Goal: Information Seeking & Learning: Learn about a topic

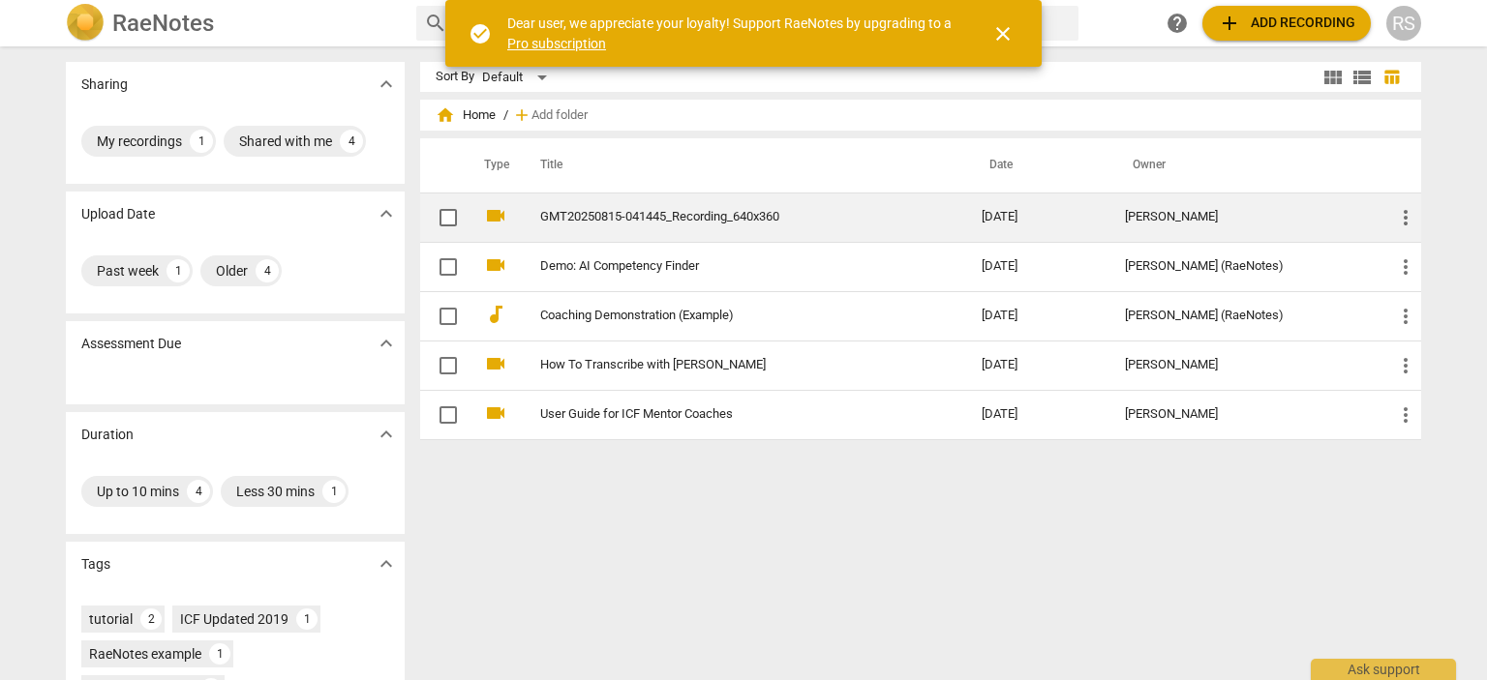
click at [670, 208] on td "GMT20250815-041445_Recording_640x360" at bounding box center [741, 217] width 449 height 49
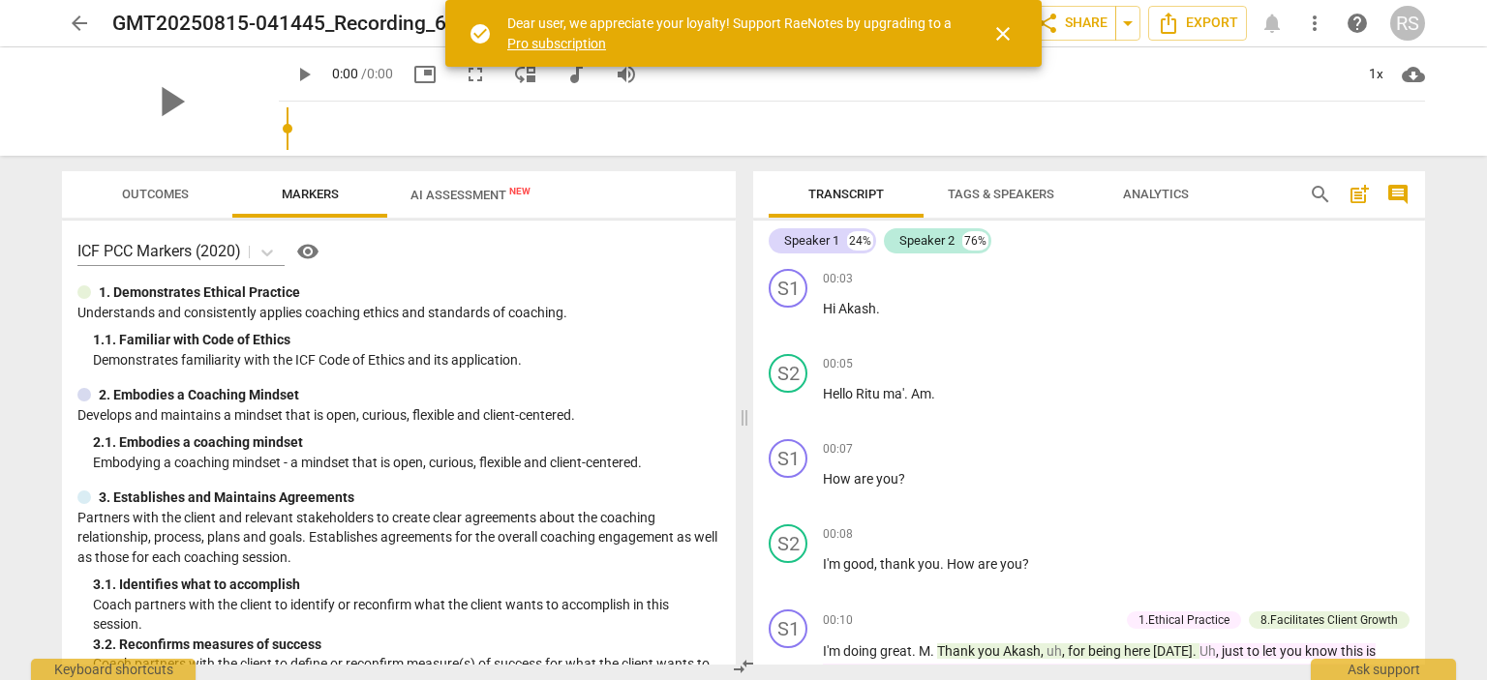
click at [457, 196] on span "AI Assessment New" at bounding box center [470, 195] width 120 height 15
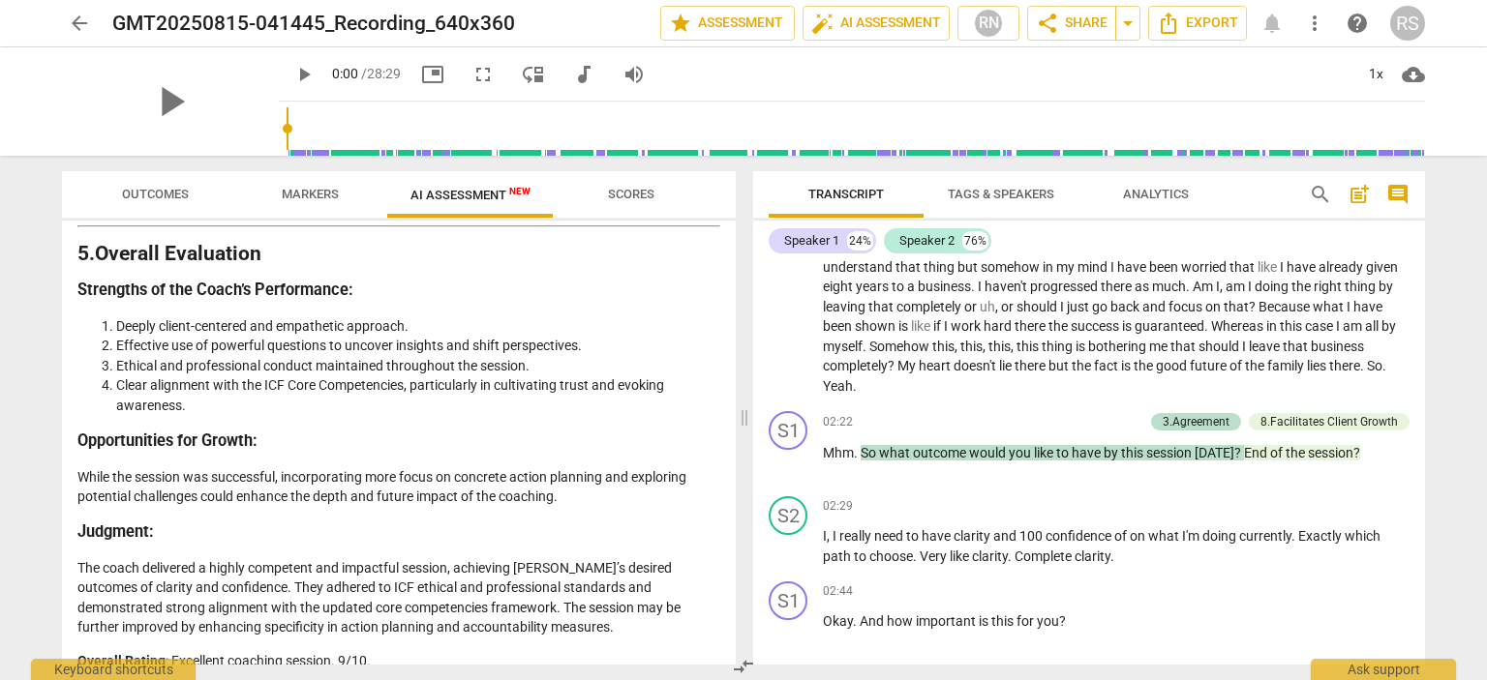
scroll to position [1065, 0]
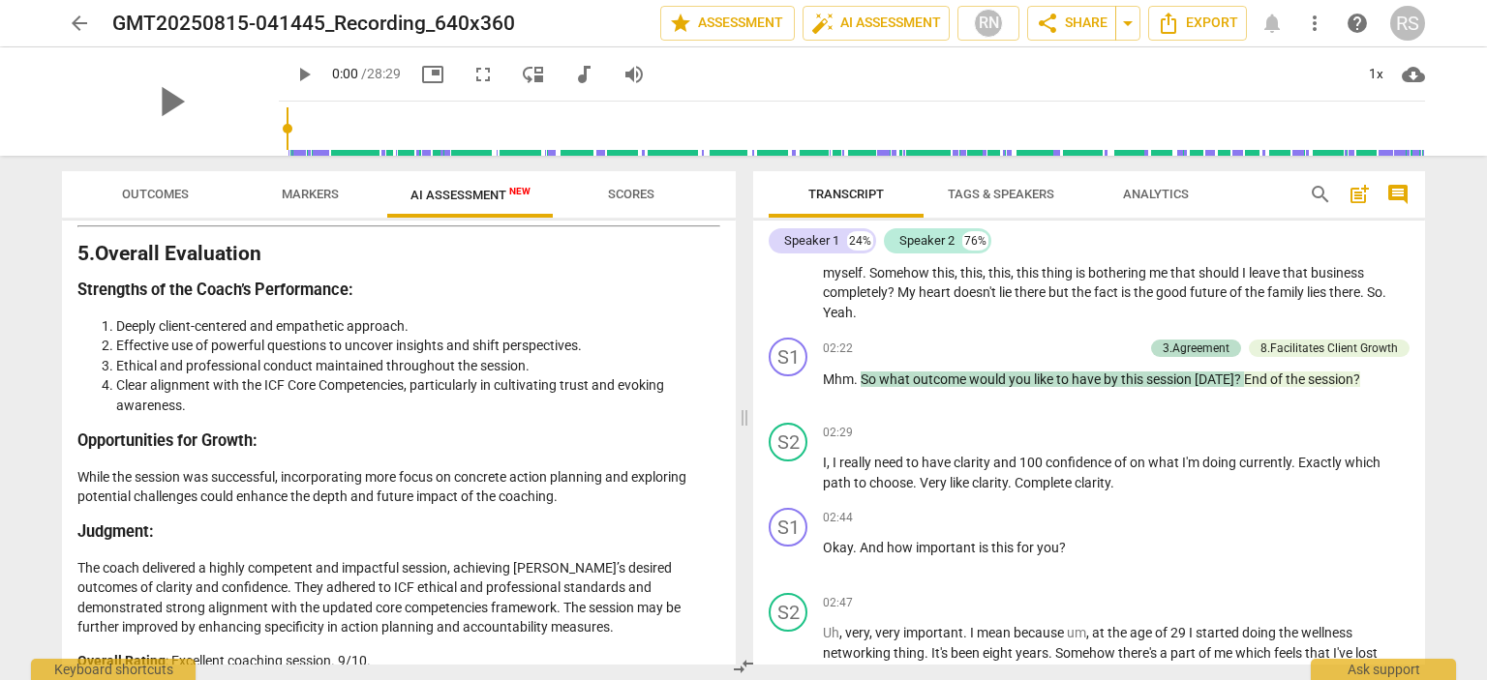
click at [1463, 341] on div "arrow_back GMT20250815-041445_Recording_640x360 edit star Assessment auto_fix_h…" at bounding box center [743, 340] width 1487 height 680
click at [715, 240] on div "Disclaimer: AI can make mistakes. Consult a qualified mentor coach before actin…" at bounding box center [399, 443] width 674 height 444
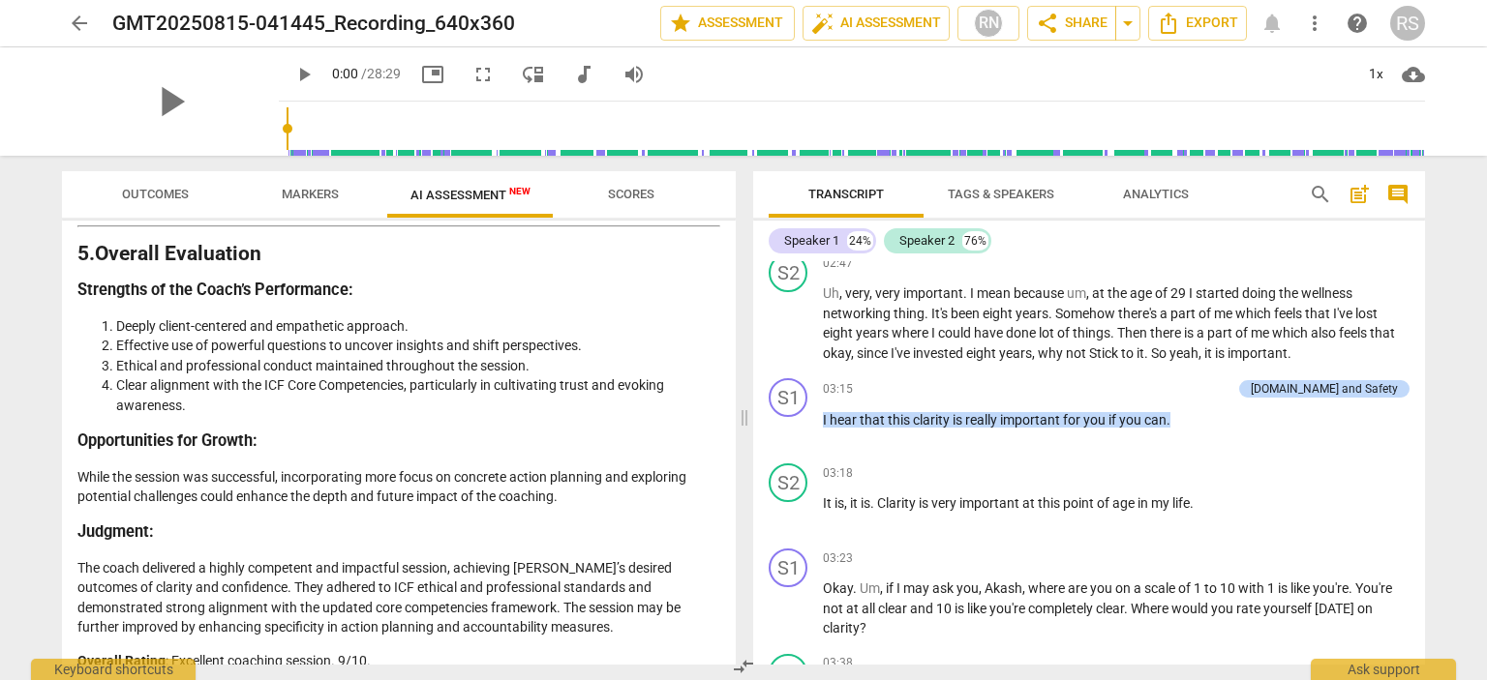
scroll to position [1452, 0]
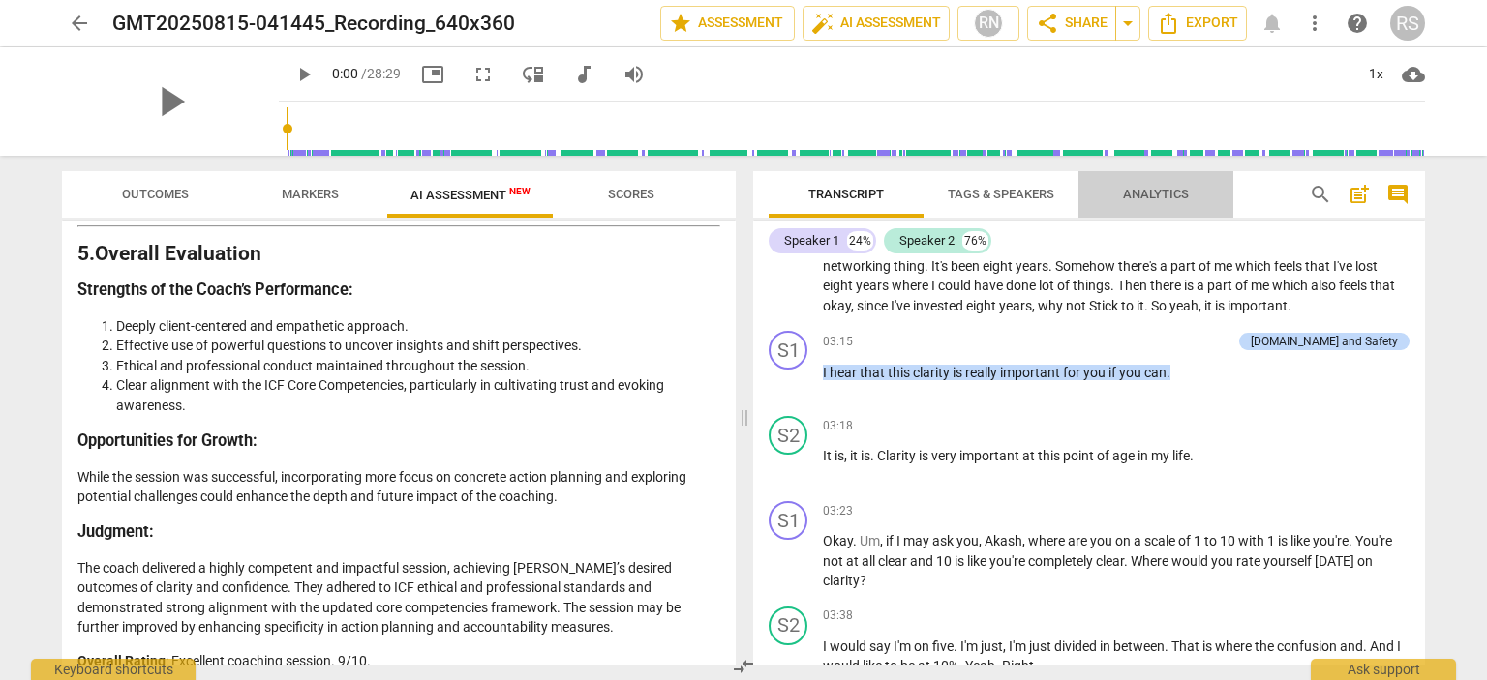
click at [1141, 192] on span "Analytics" at bounding box center [1156, 194] width 66 height 15
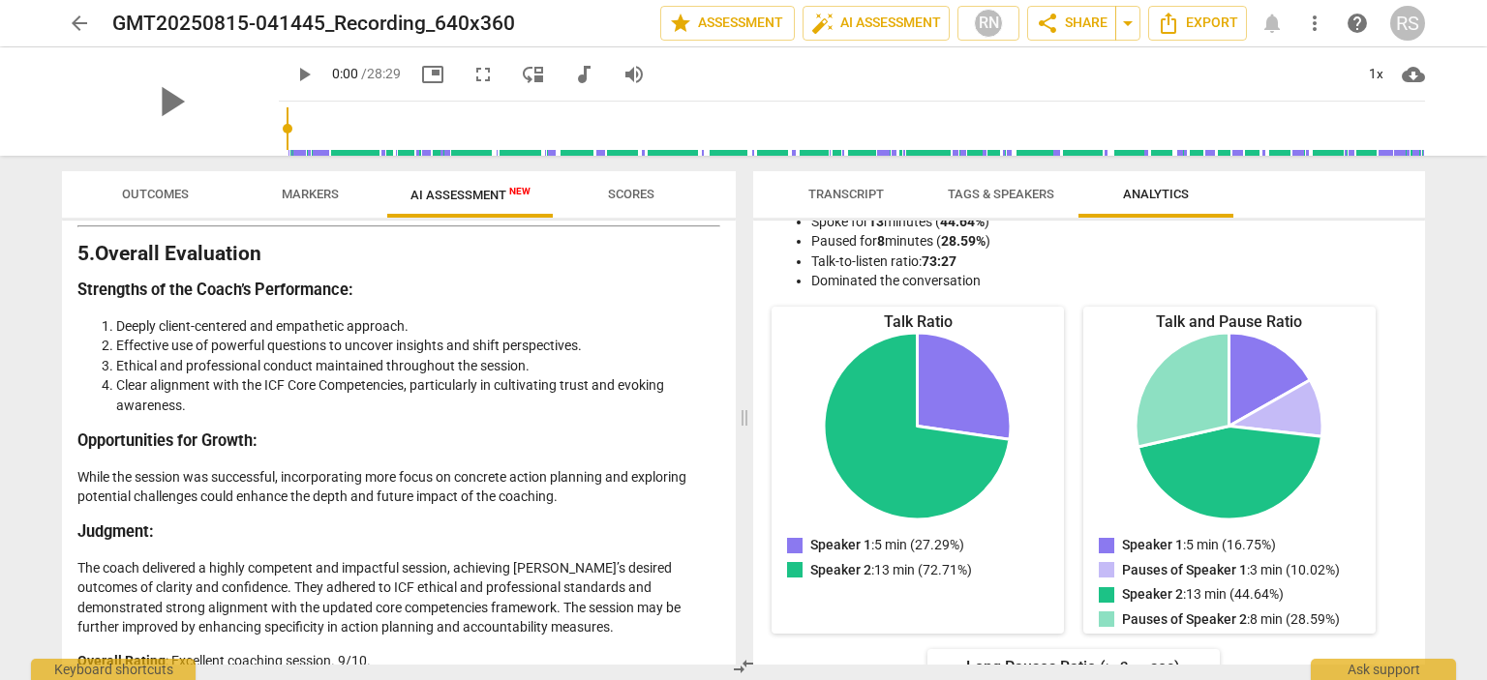
scroll to position [140, 0]
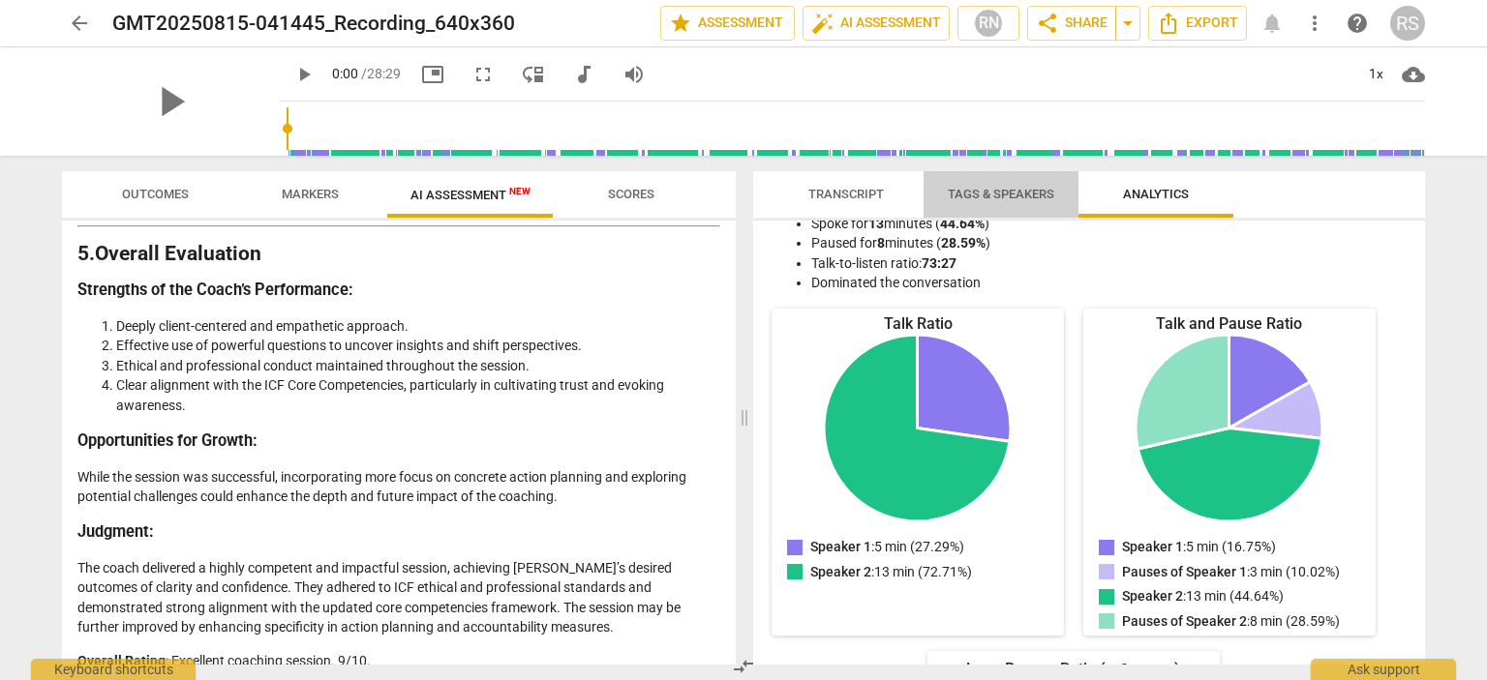
click at [1021, 187] on span "Tags & Speakers" at bounding box center [1001, 194] width 106 height 15
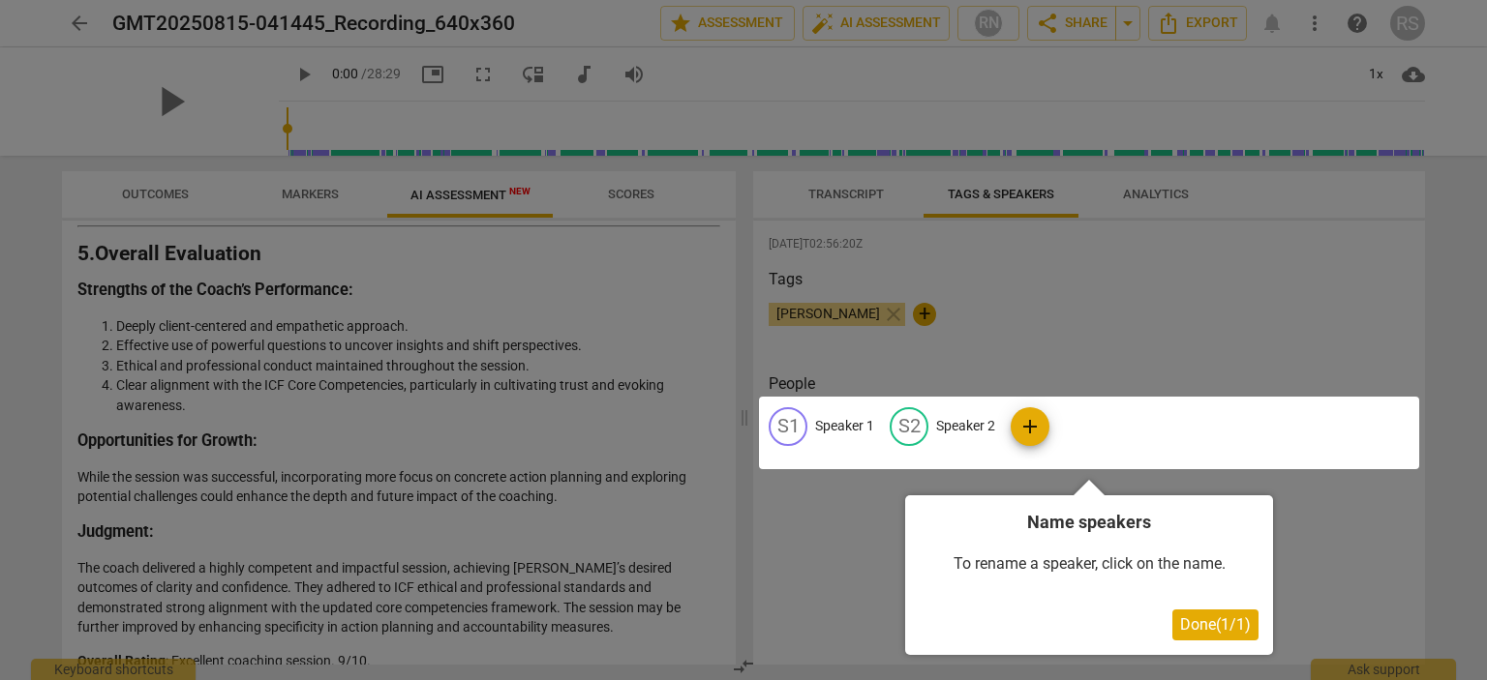
click at [855, 188] on div at bounding box center [743, 340] width 1487 height 680
click at [1200, 616] on span "Done ( 1 / 1 )" at bounding box center [1215, 625] width 71 height 18
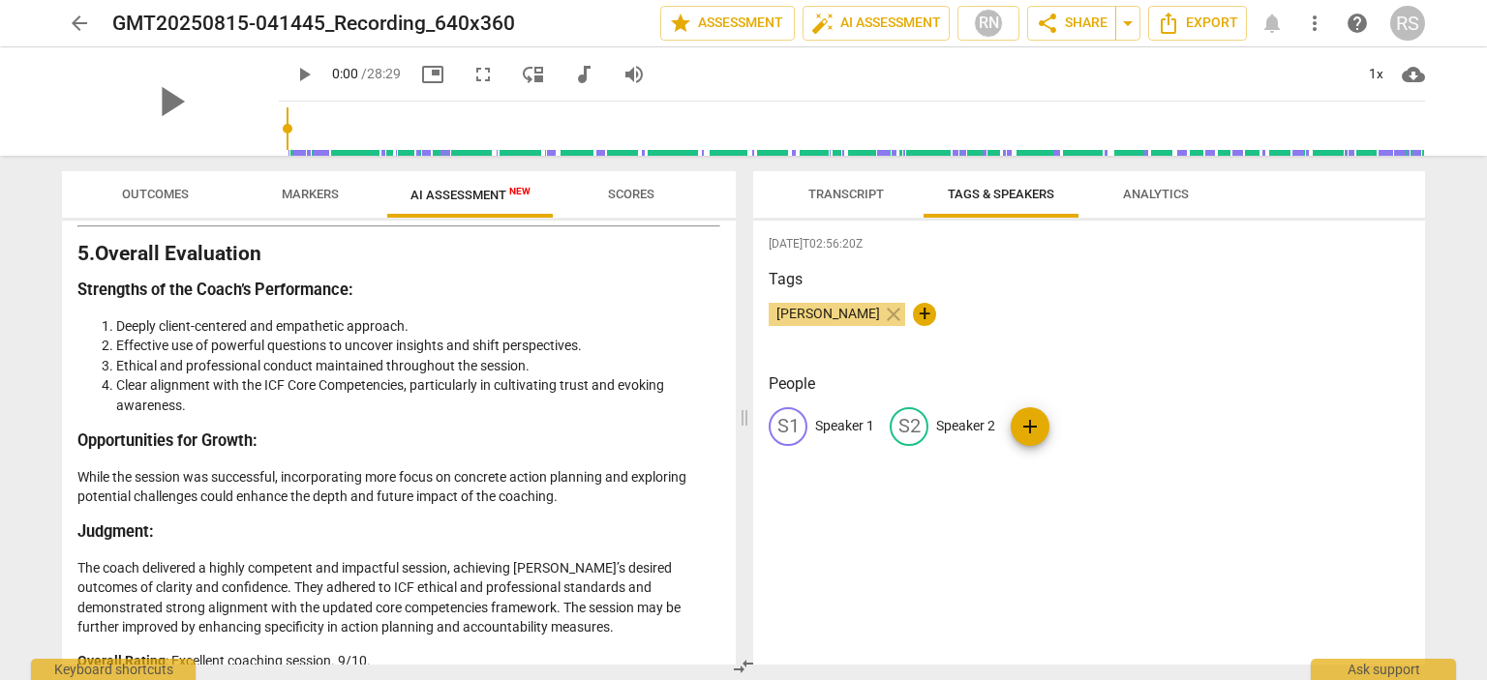
click at [856, 199] on span "Transcript" at bounding box center [845, 194] width 75 height 15
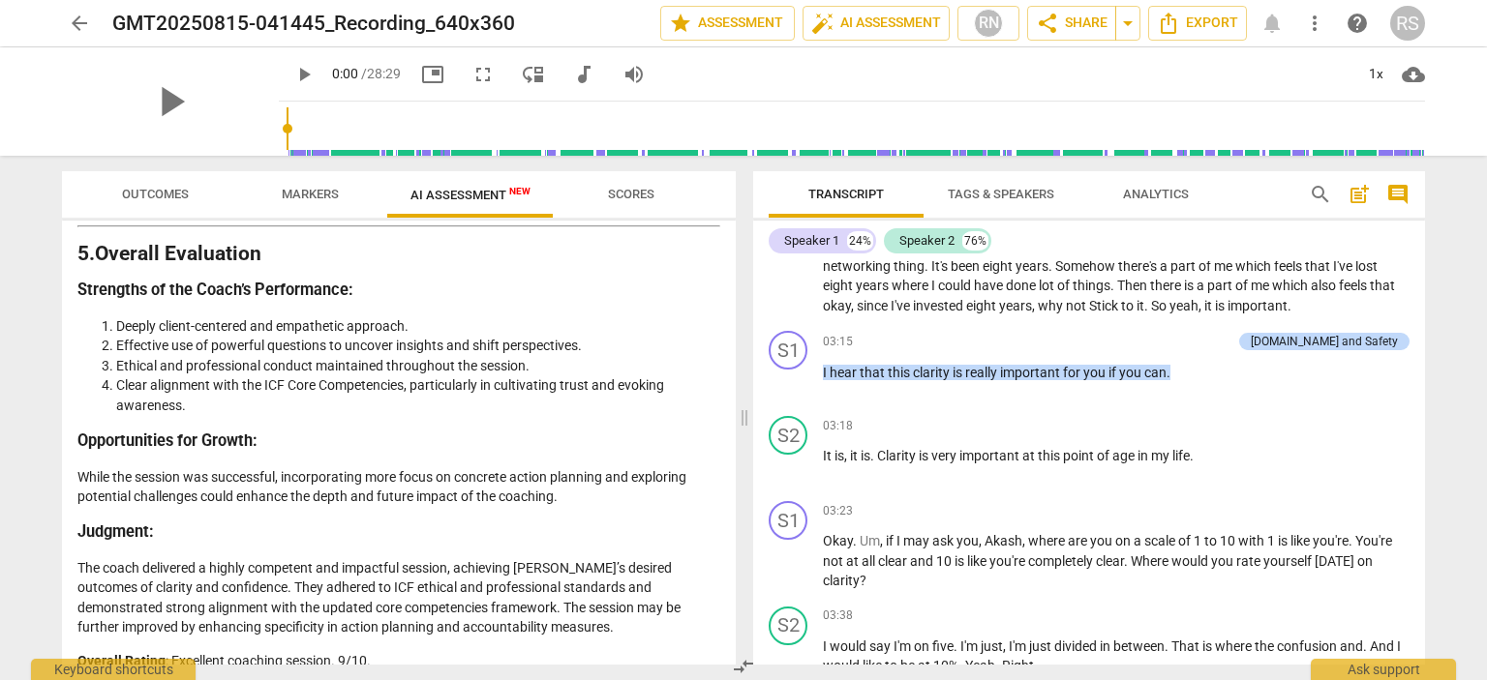
click at [325, 193] on span "Markers" at bounding box center [310, 194] width 57 height 15
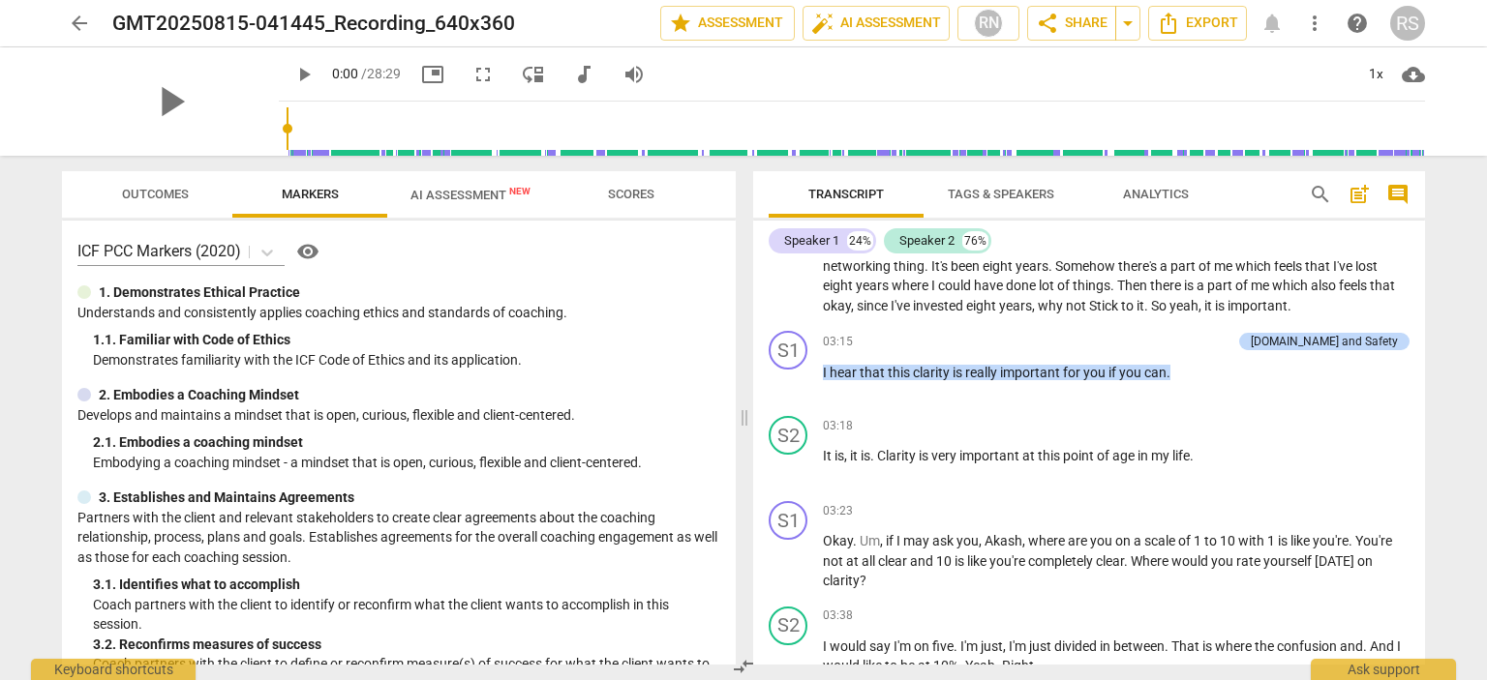
click at [180, 195] on span "Outcomes" at bounding box center [155, 194] width 67 height 15
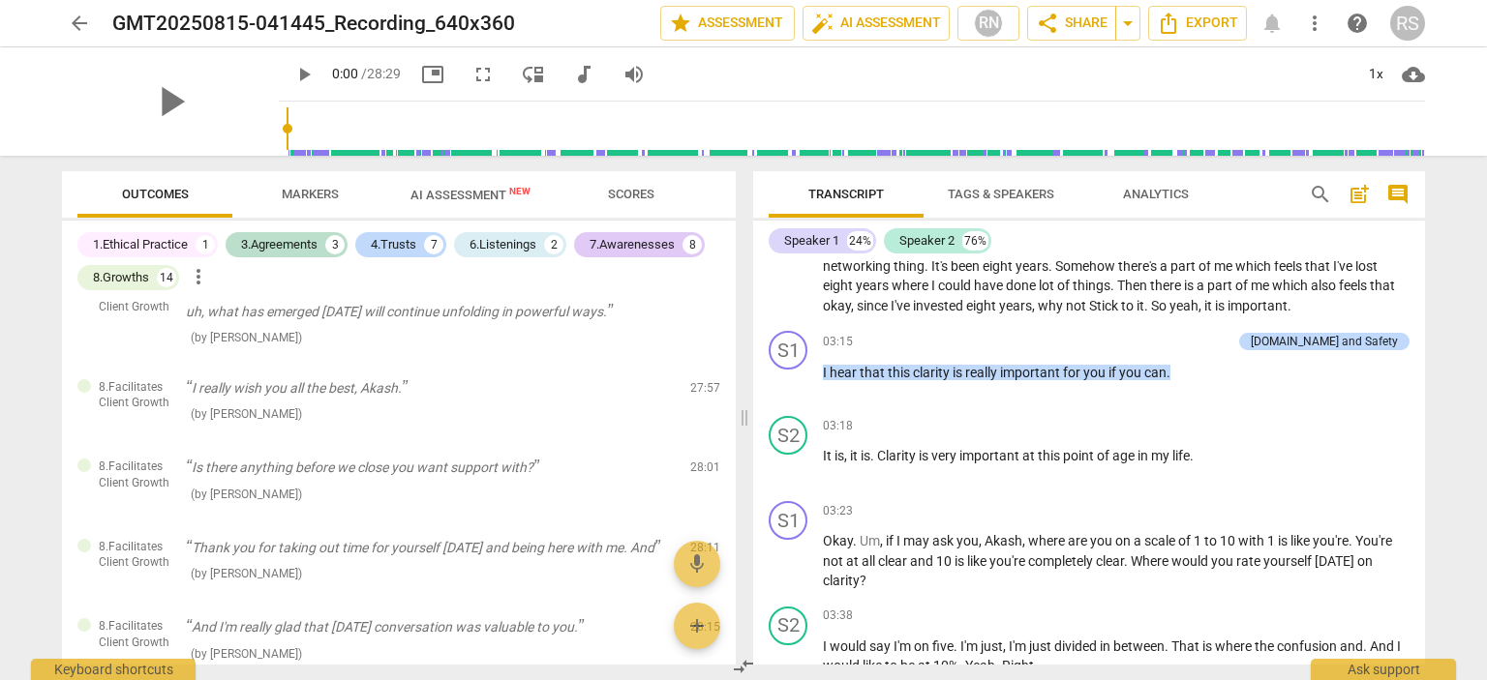
scroll to position [2676, 0]
